Goal: Check status: Check status

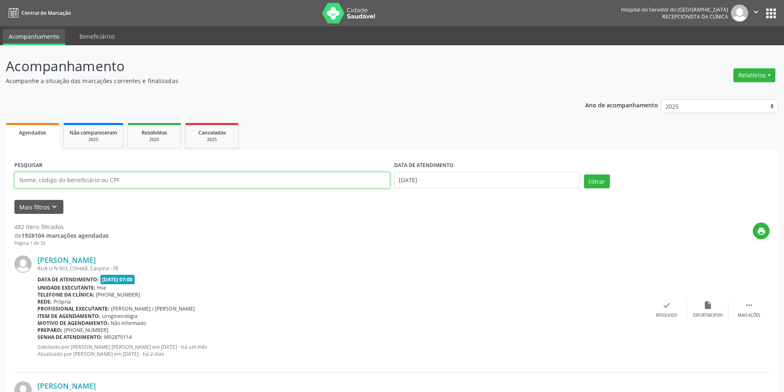
click at [85, 180] on input "text" at bounding box center [202, 180] width 376 height 16
paste input "17049881449"
type input "17049881449"
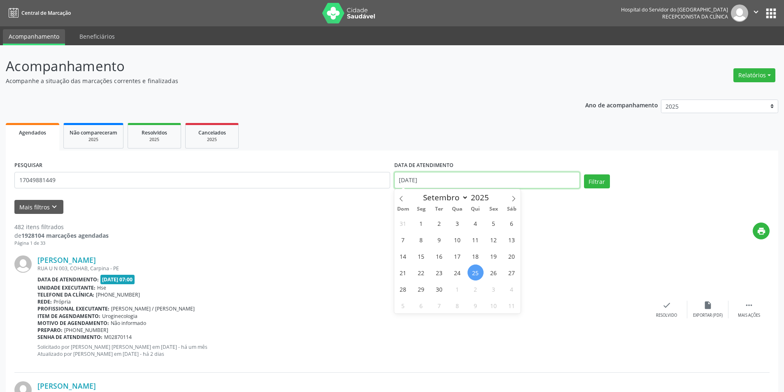
click at [432, 179] on input "[DATE]" at bounding box center [487, 180] width 186 height 16
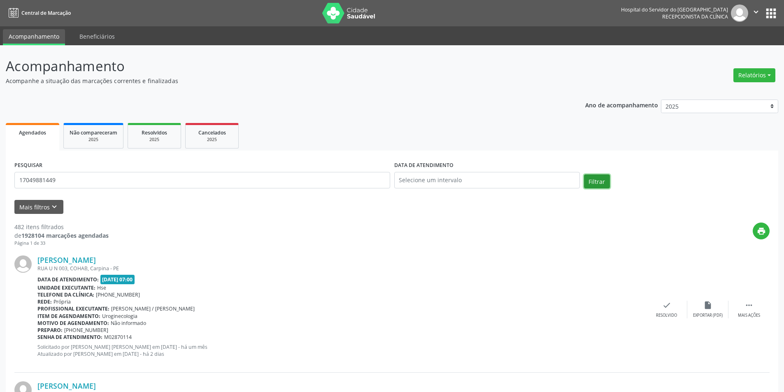
click at [595, 180] on button "Filtrar" at bounding box center [597, 182] width 26 height 14
click at [78, 179] on input "17049881449" at bounding box center [202, 180] width 376 height 16
paste input "[PERSON_NAME]"
type input "[PERSON_NAME]"
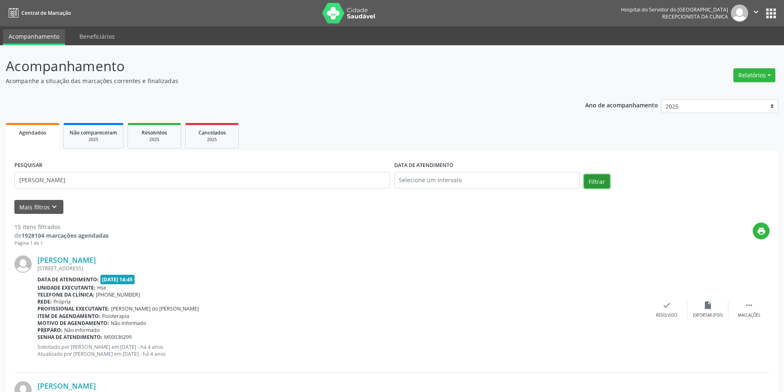
click at [600, 178] on button "Filtrar" at bounding box center [597, 182] width 26 height 14
